Goal: Obtain resource: Obtain resource

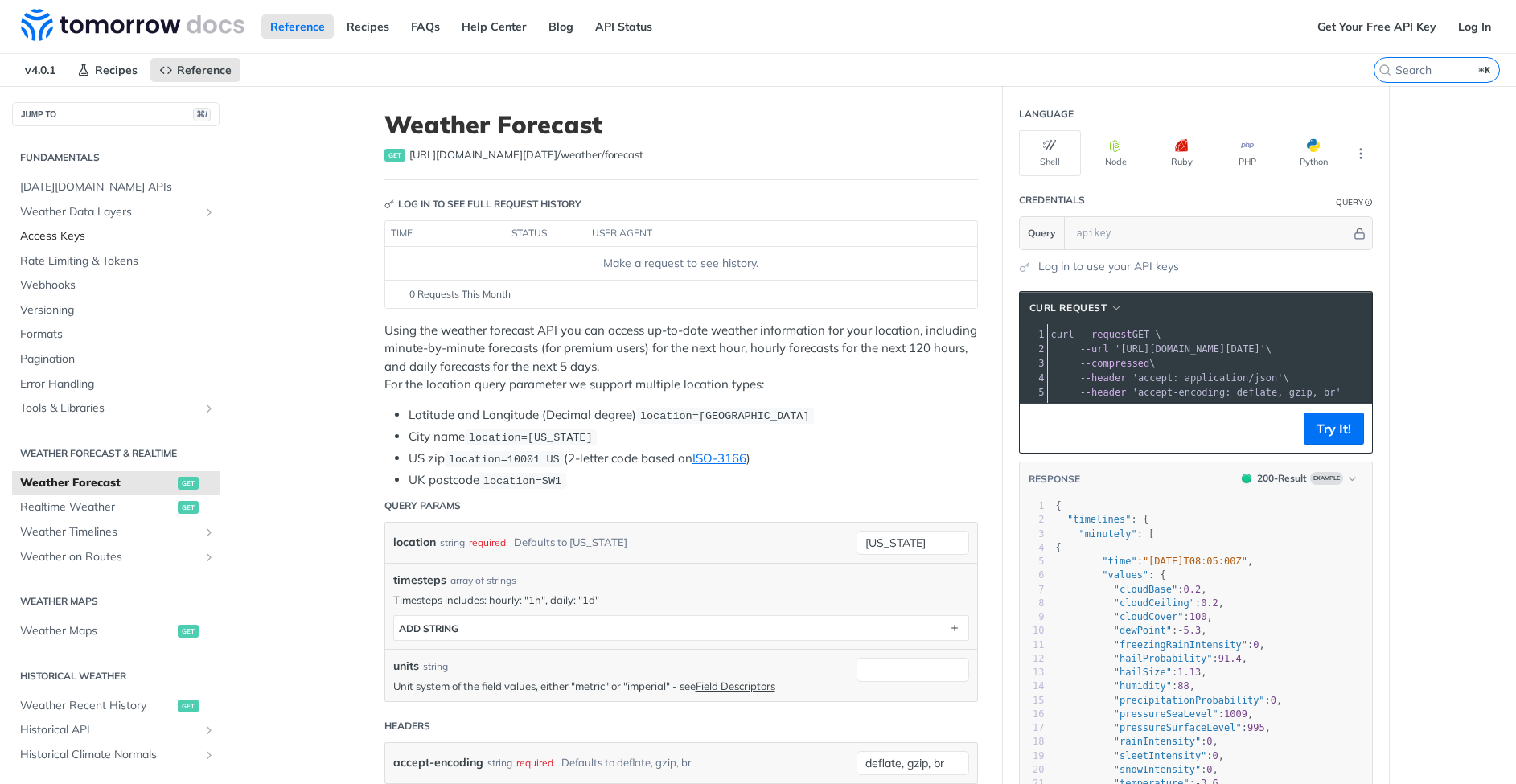
click at [56, 233] on span "Access Keys" at bounding box center [117, 236] width 195 height 16
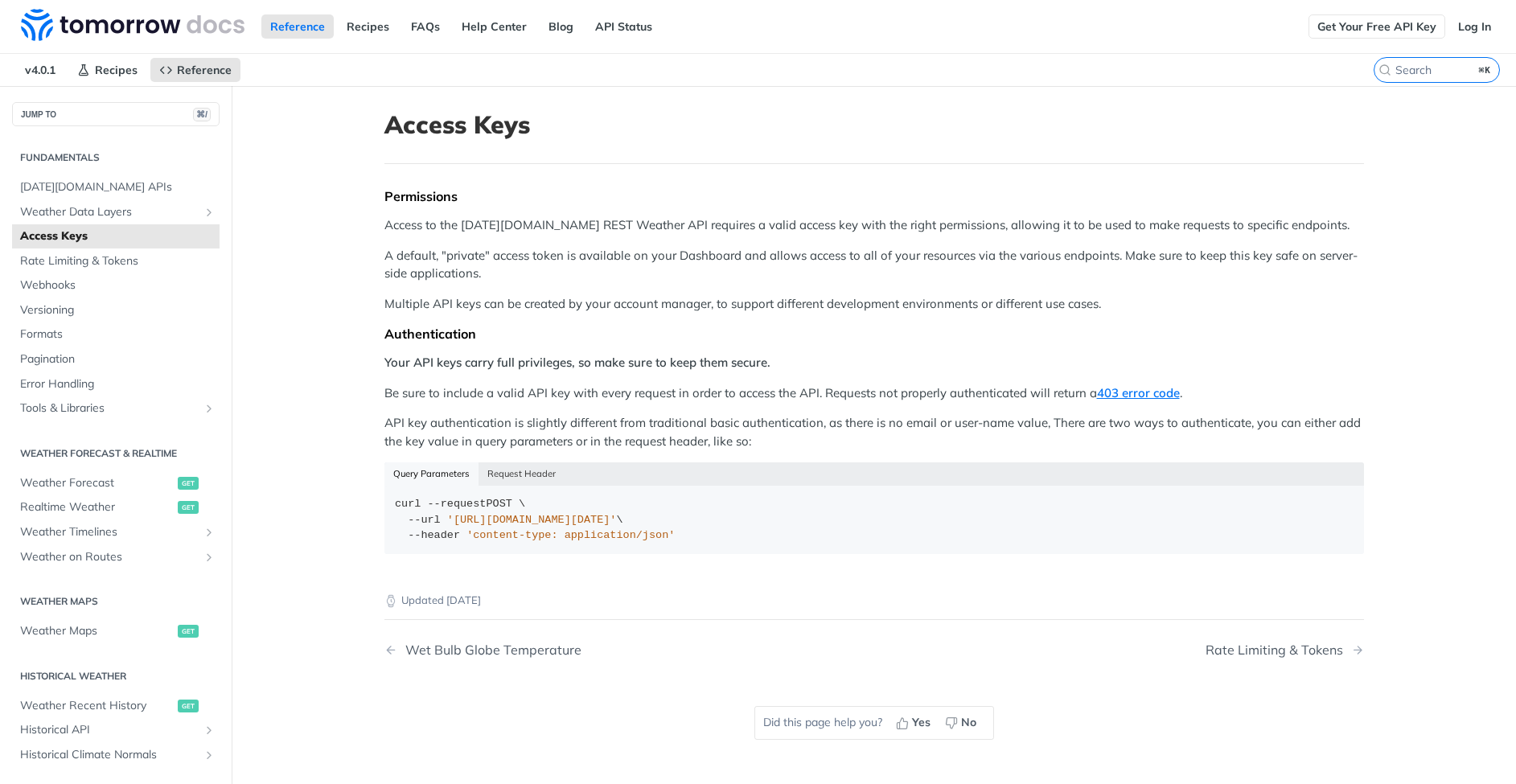
click at [1386, 28] on link "Get Your Free API Key" at bounding box center [1376, 26] width 137 height 24
click at [94, 193] on span "[DATE][DOMAIN_NAME] APIs" at bounding box center [117, 187] width 195 height 16
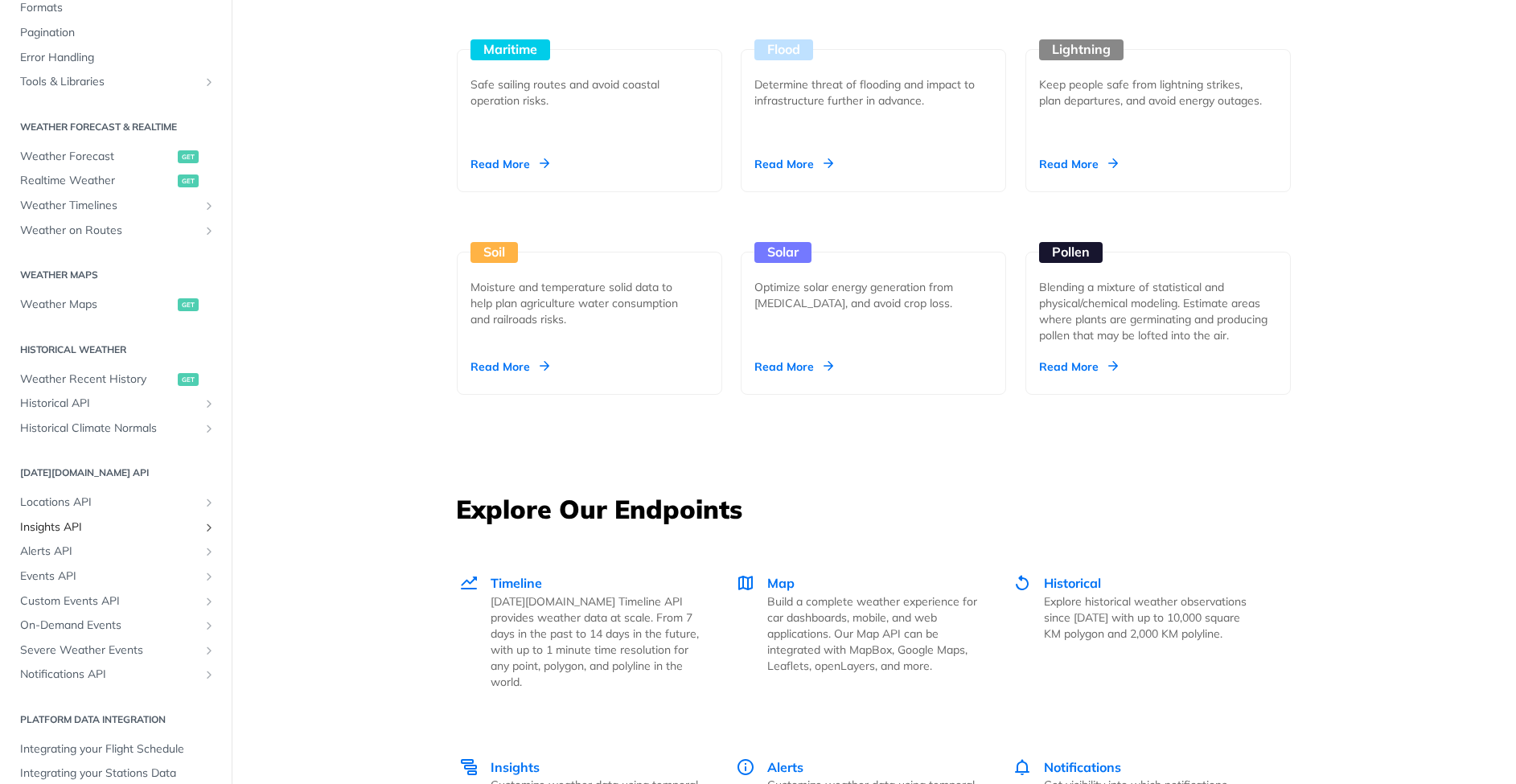
scroll to position [294, 0]
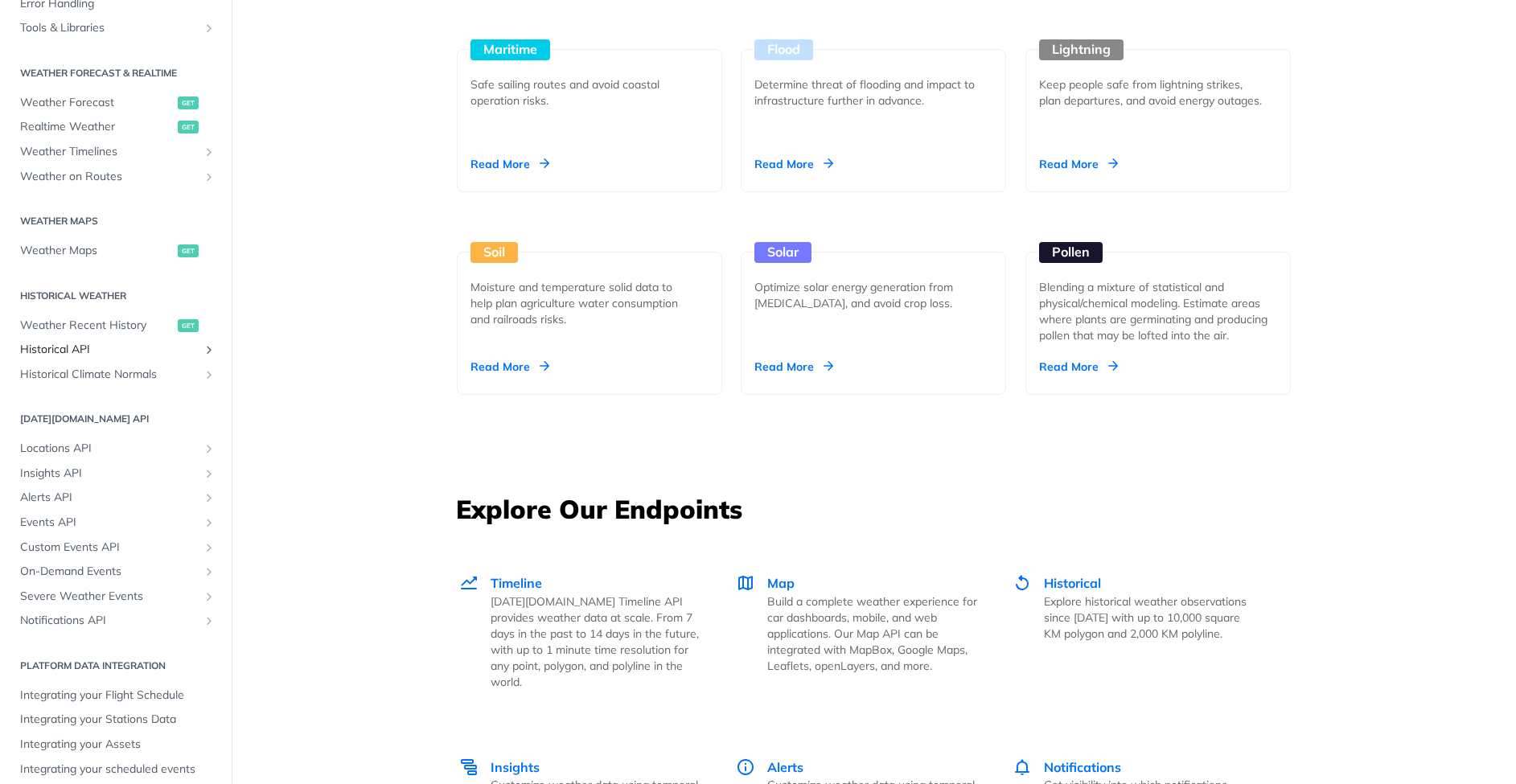
click at [75, 347] on span "Historical API" at bounding box center [108, 350] width 178 height 16
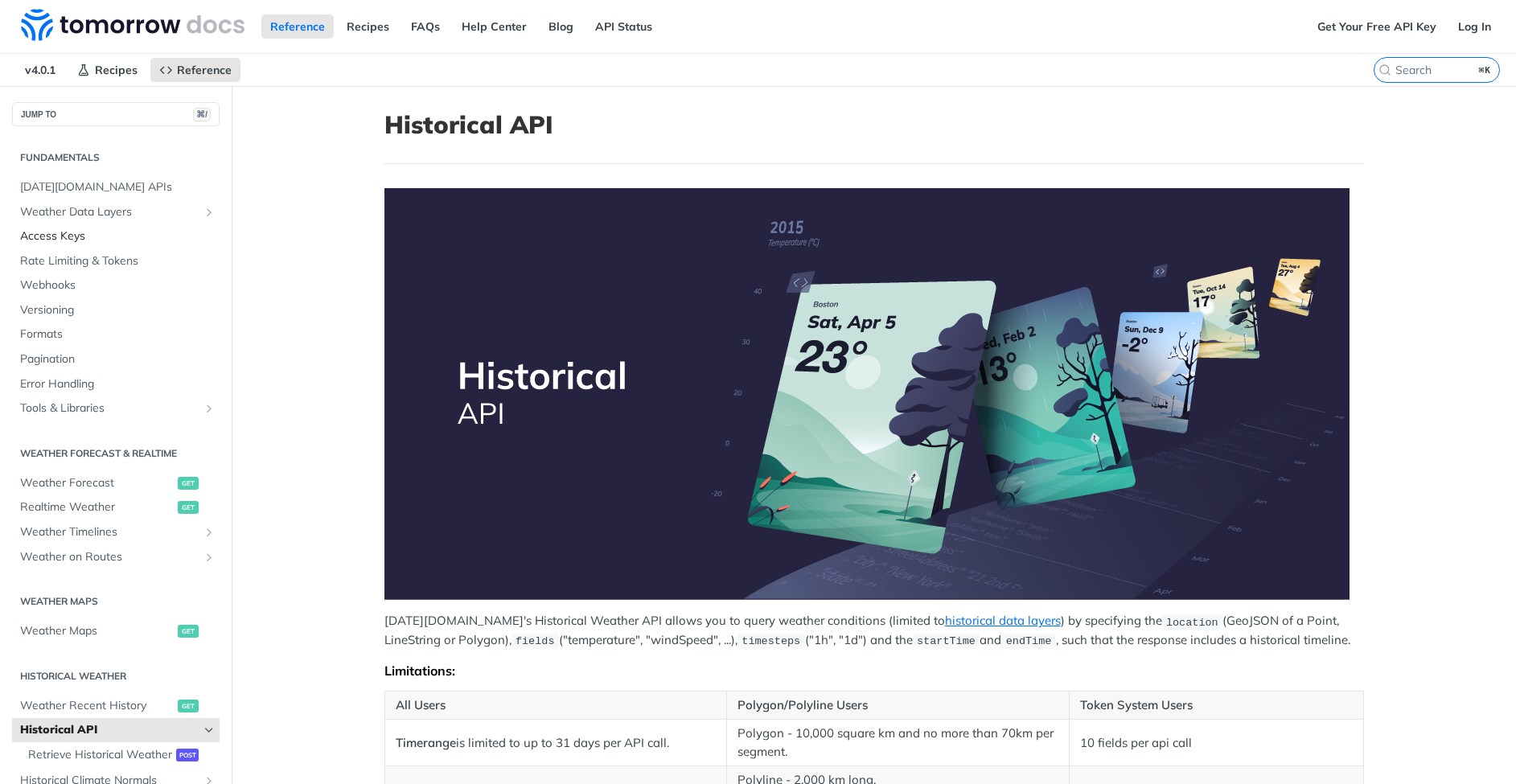
click at [74, 235] on span "Access Keys" at bounding box center [117, 236] width 195 height 16
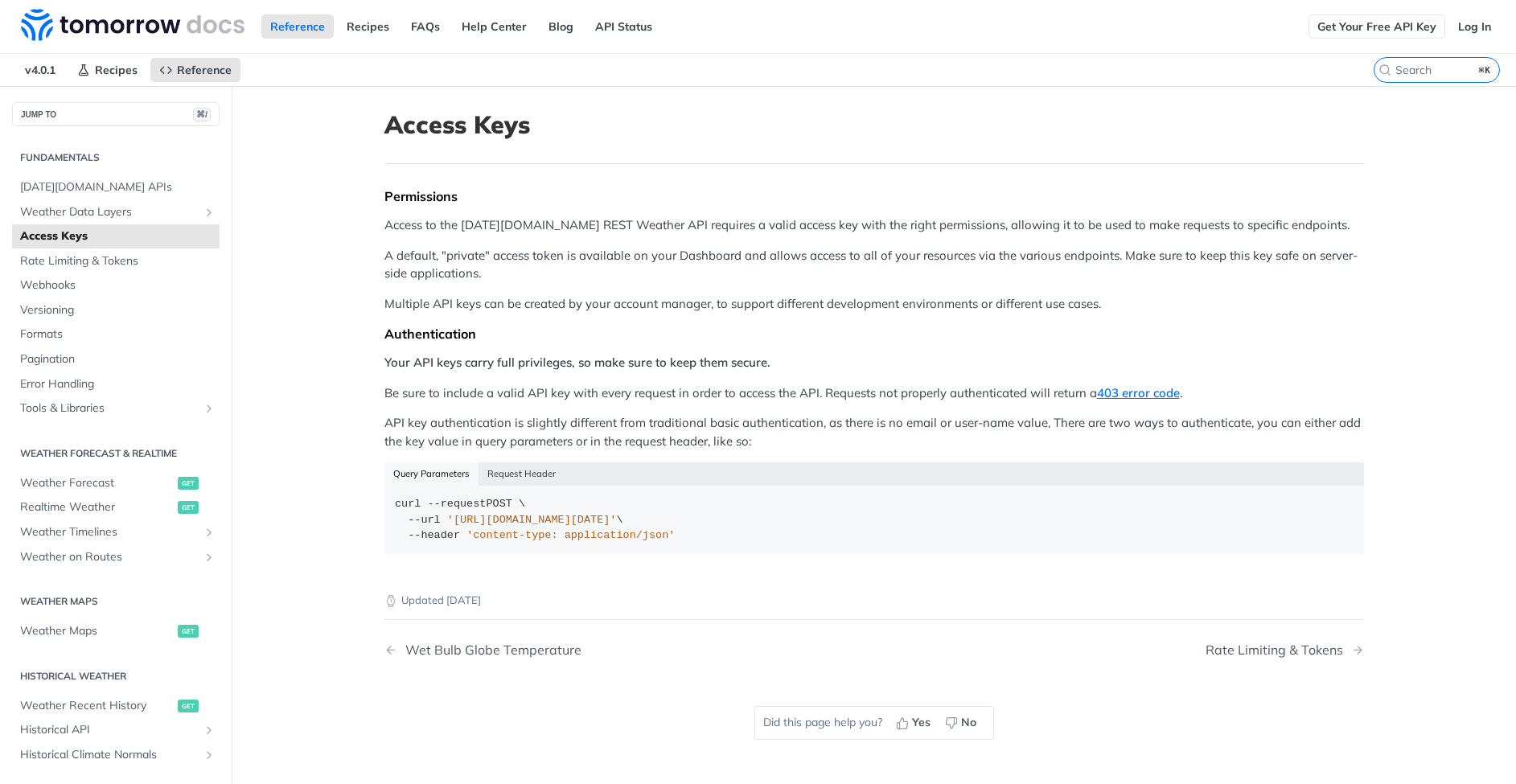
click at [1392, 28] on link "Get Your Free API Key" at bounding box center [1376, 26] width 137 height 24
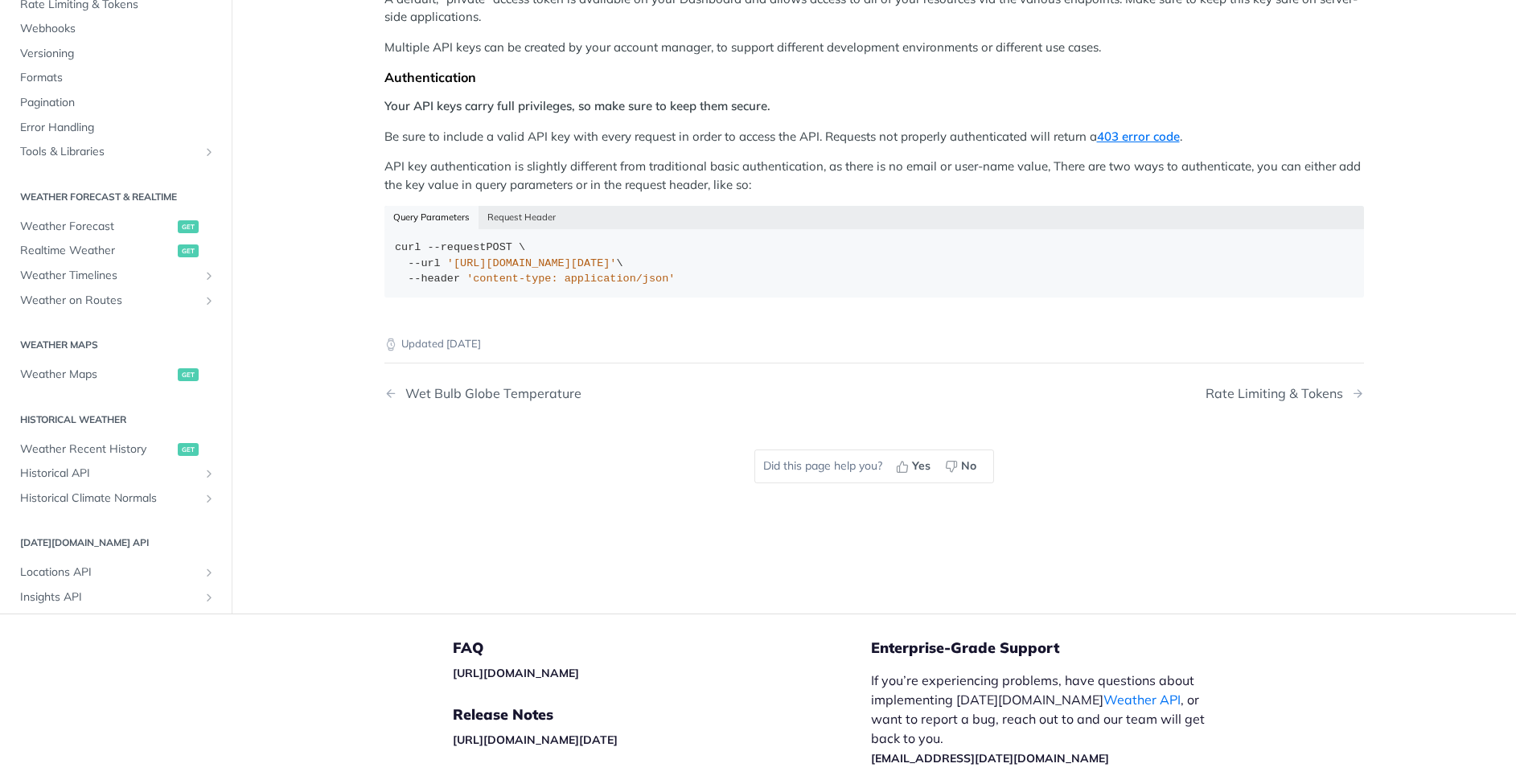
scroll to position [359, 0]
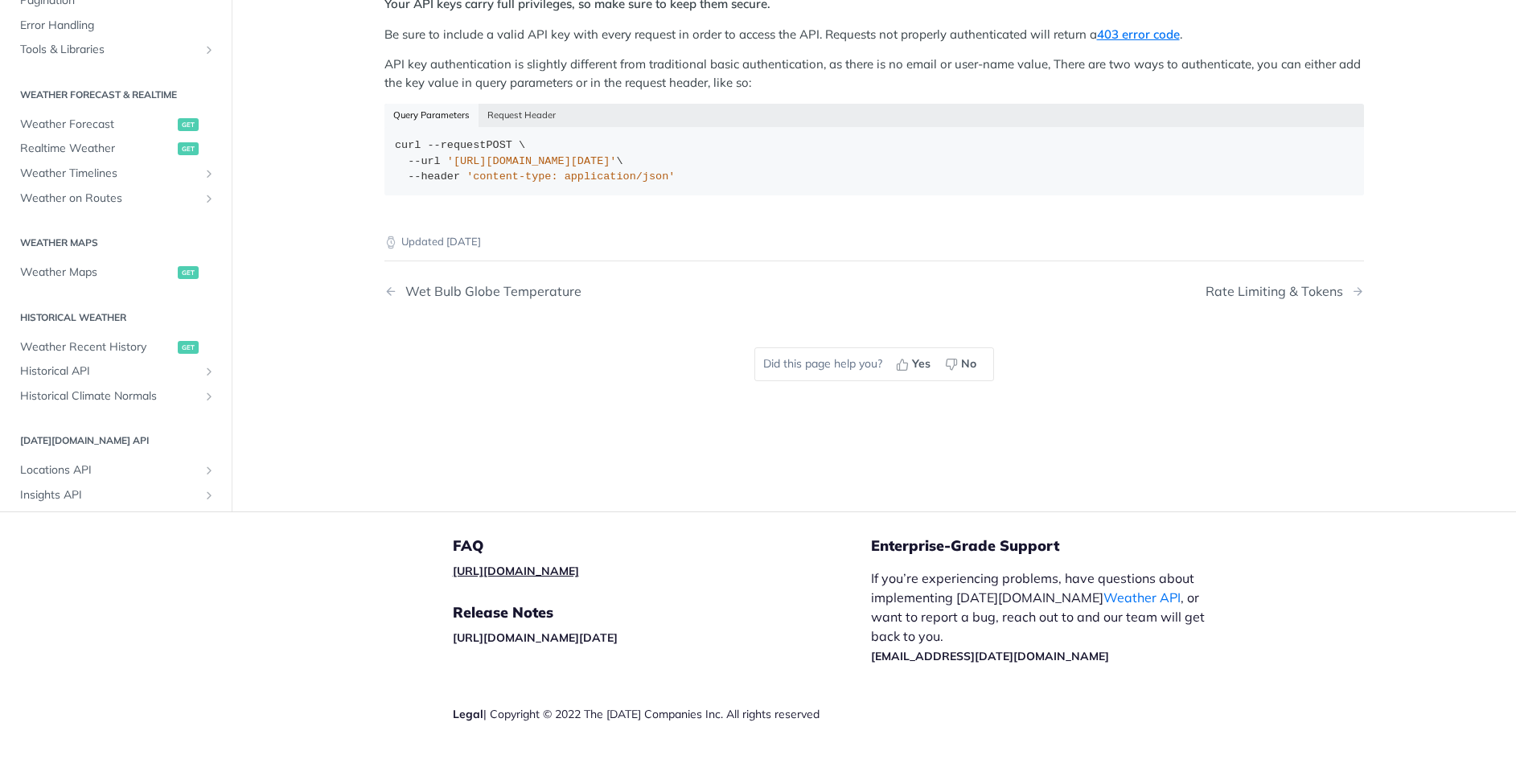
click at [552, 573] on link "[URL][DOMAIN_NAME]" at bounding box center [516, 571] width 126 height 14
